Goal: Navigation & Orientation: Find specific page/section

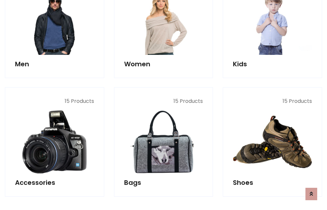
scroll to position [219, 0]
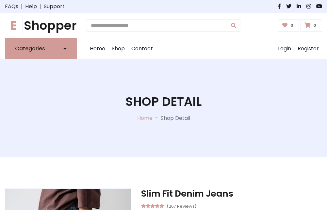
click at [41, 25] on h1 "E Shopper" at bounding box center [41, 25] width 72 height 14
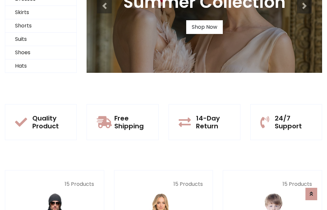
scroll to position [63, 0]
